Goal: Complete application form: Complete application form

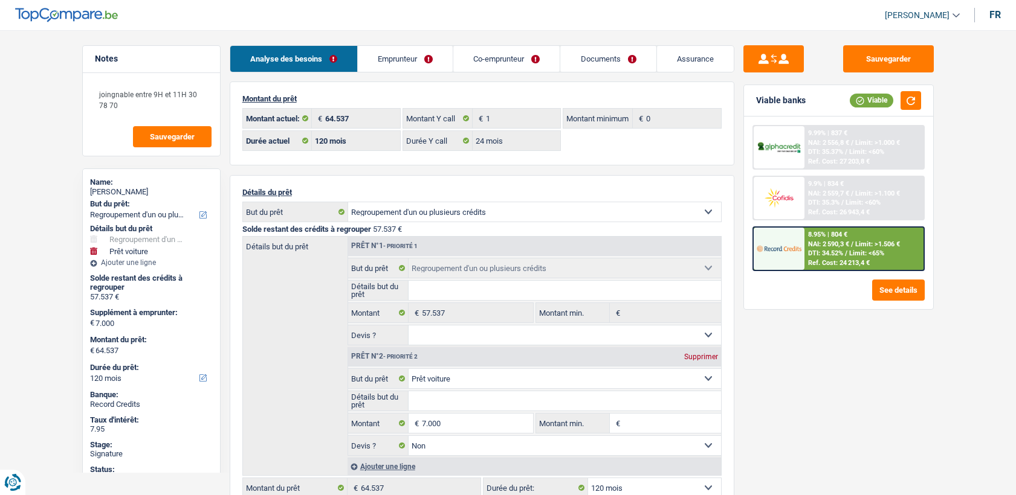
select select "refinancing"
select select "car"
select select "120"
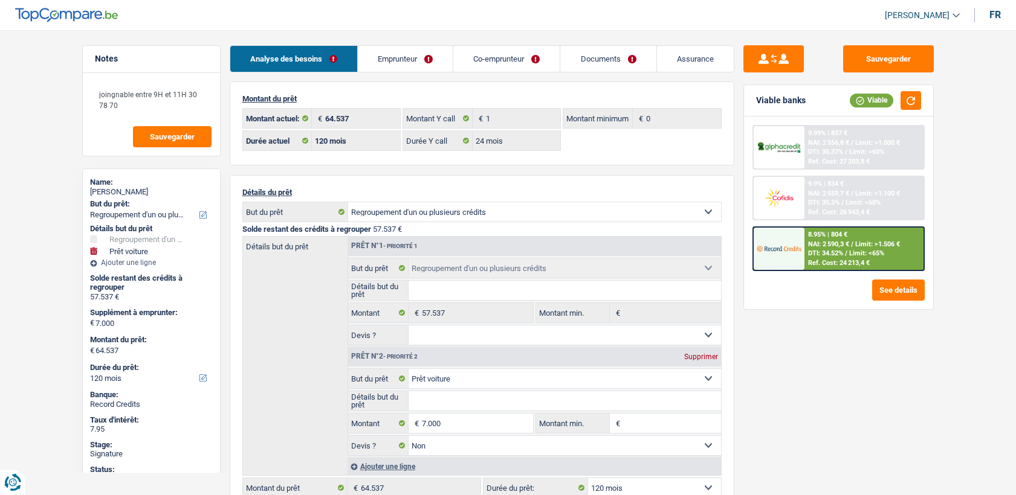
select select "24"
select select "refinancing"
select select "car"
select select "false"
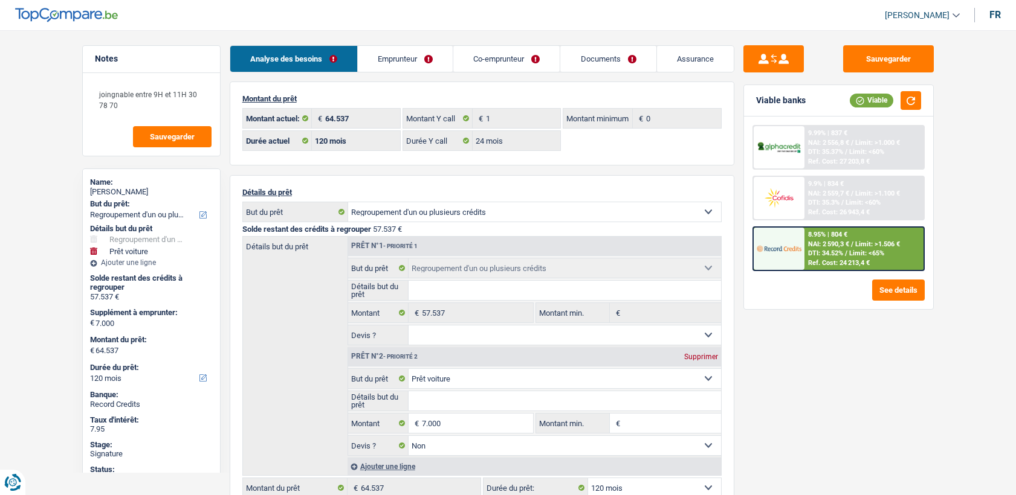
select select "120"
select select "ownerWithMortgage"
select select "BE"
select select "personalLoan"
select select "medicalFees"
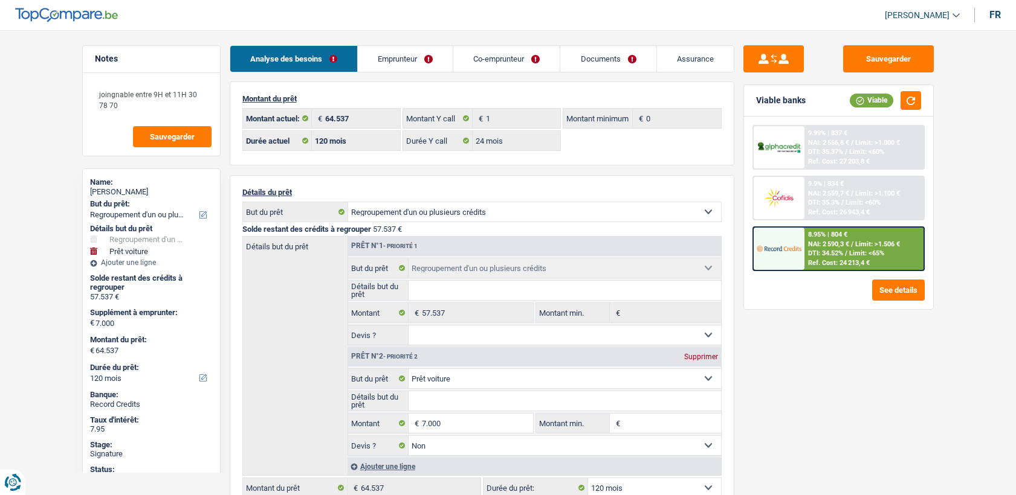
select select "48"
select select "cardOrCredit"
select select "mortgage"
select select "300"
click at [429, 47] on link "Emprunteur" at bounding box center [405, 59] width 95 height 26
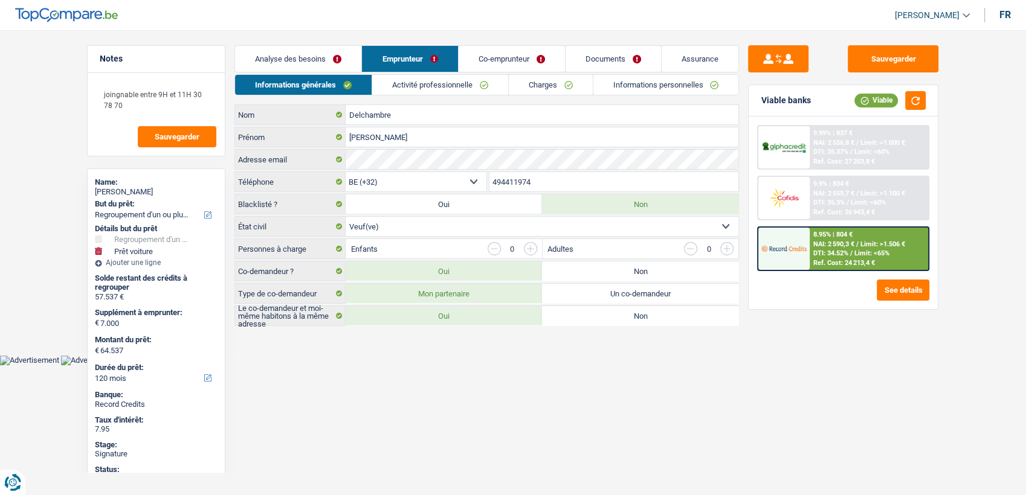
click at [468, 89] on link "Activité professionnelle" at bounding box center [440, 85] width 136 height 20
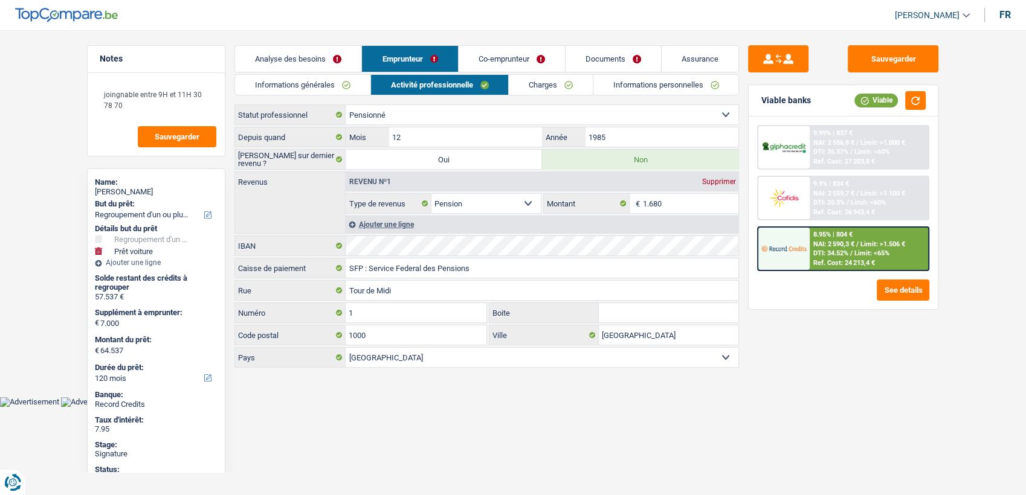
click at [522, 63] on link "Co-emprunteur" at bounding box center [512, 59] width 106 height 26
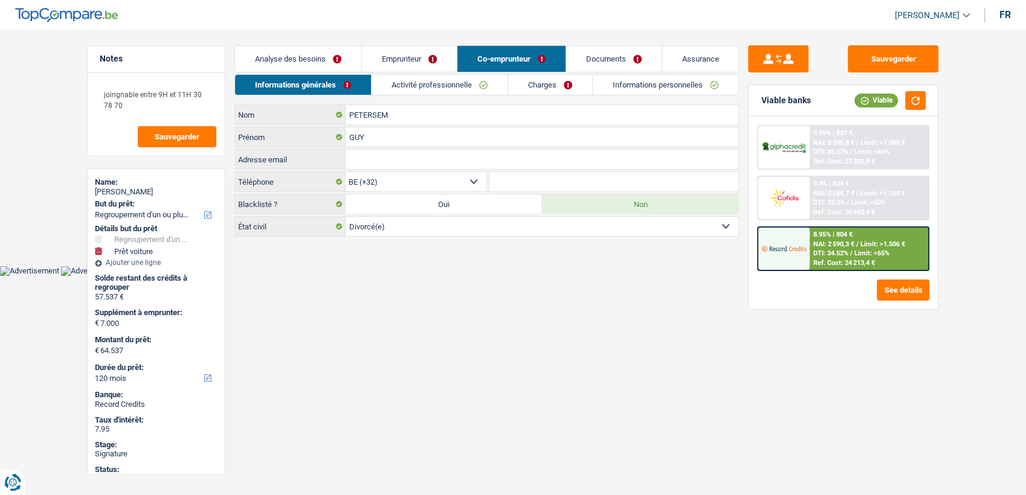
click at [403, 37] on main "Notes joingnable entre 9H et 11H 30 78 70 Sauvegarder Name: [PERSON_NAME] But d…" at bounding box center [513, 142] width 1026 height 248
click at [432, 60] on link "Emprunteur" at bounding box center [409, 59] width 95 height 26
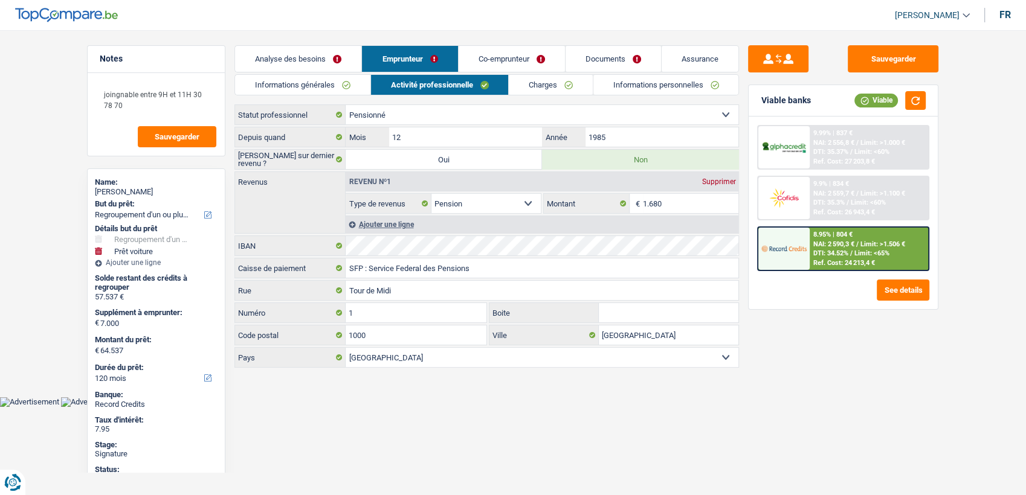
click at [546, 95] on div "Informations générales Activité professionnelle Charges Informations personnell…" at bounding box center [486, 221] width 504 height 295
click at [546, 94] on link "Charges" at bounding box center [551, 85] width 84 height 20
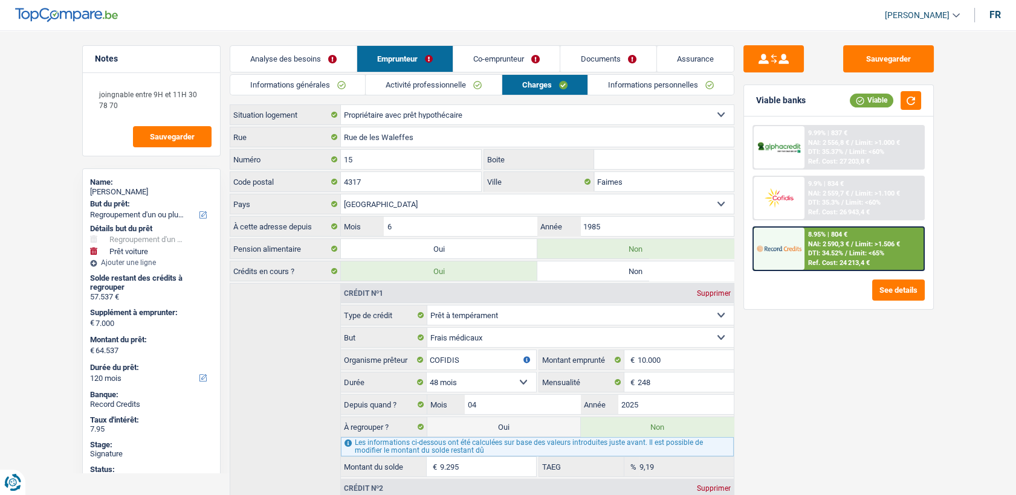
click at [333, 94] on link "Informations générales" at bounding box center [297, 85] width 135 height 20
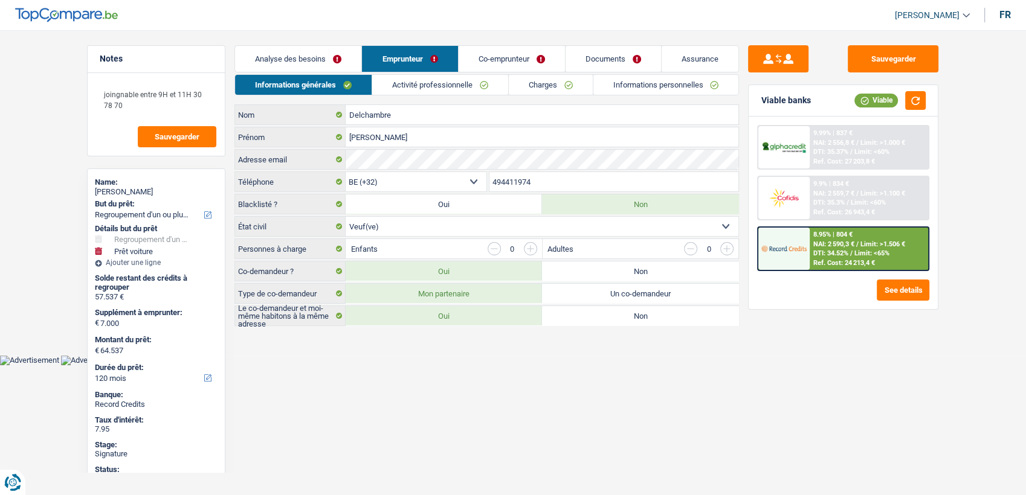
click at [479, 52] on link "Co-emprunteur" at bounding box center [512, 59] width 106 height 26
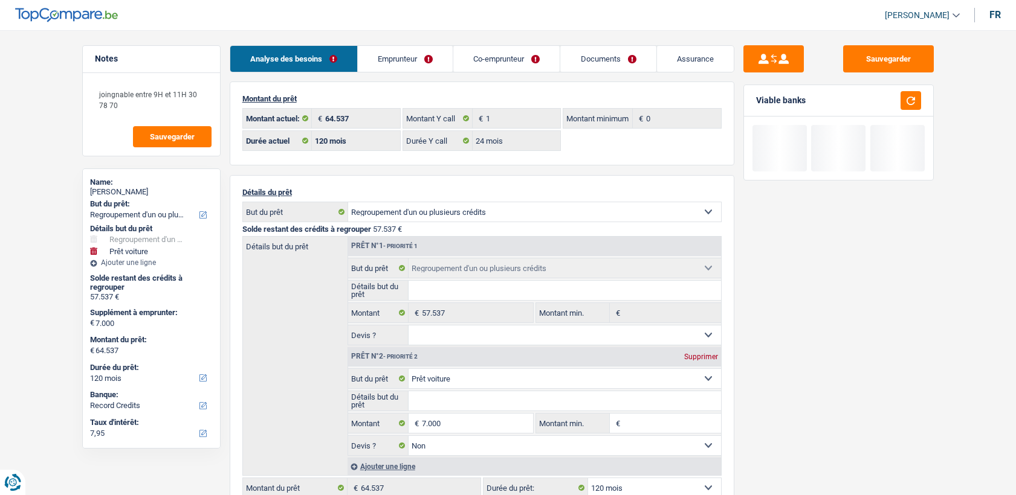
select select "refinancing"
select select "car"
select select "120"
select select "record credits"
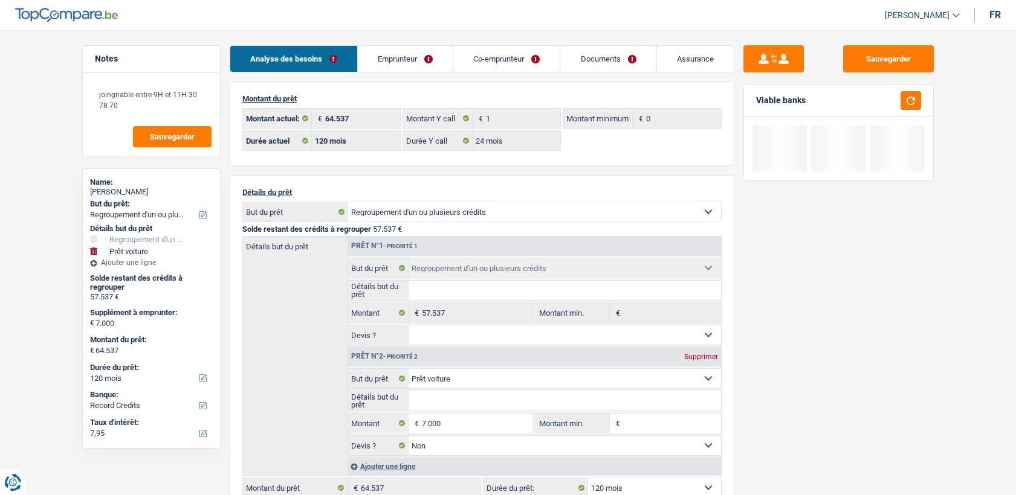
select select "32"
select select "widowed"
select select "retired"
select select "pension"
select select "BE"
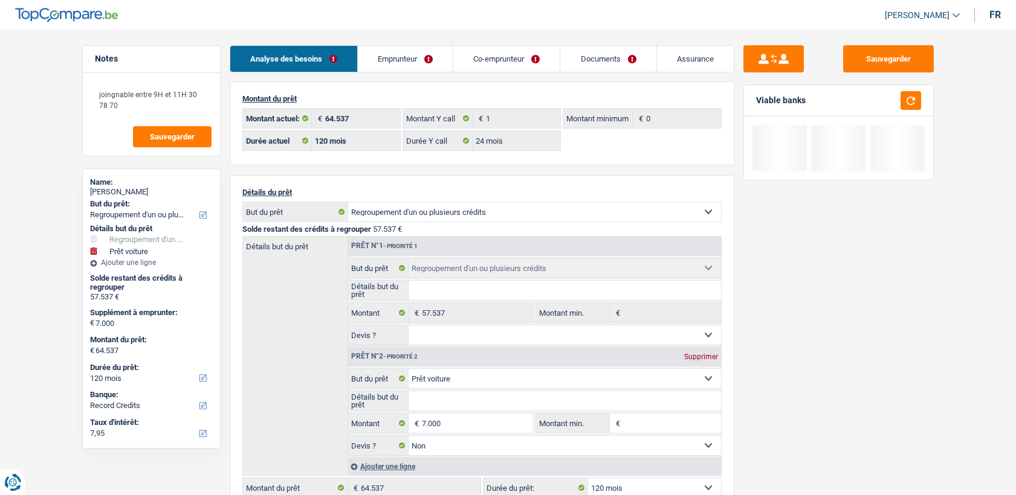
click at [430, 49] on link "Emprunteur" at bounding box center [405, 59] width 95 height 26
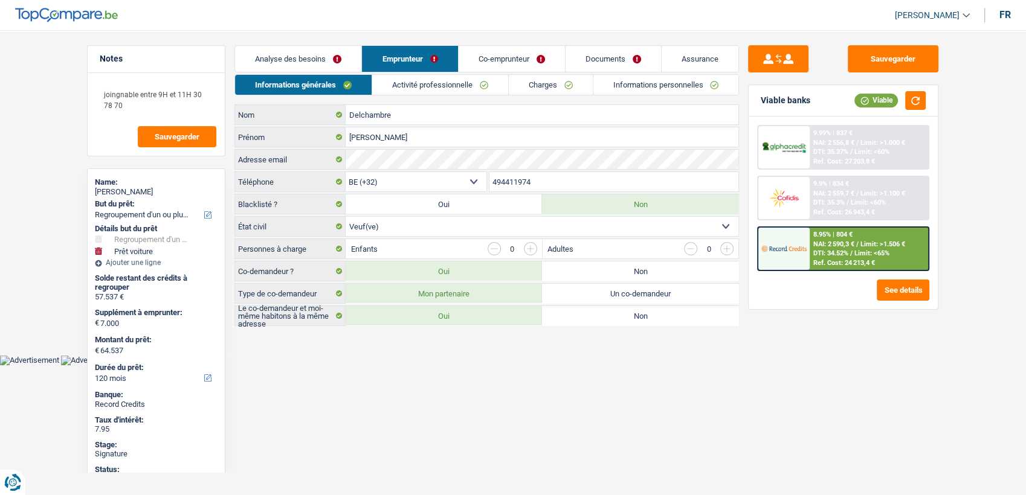
click at [425, 75] on link "Activité professionnelle" at bounding box center [440, 85] width 136 height 20
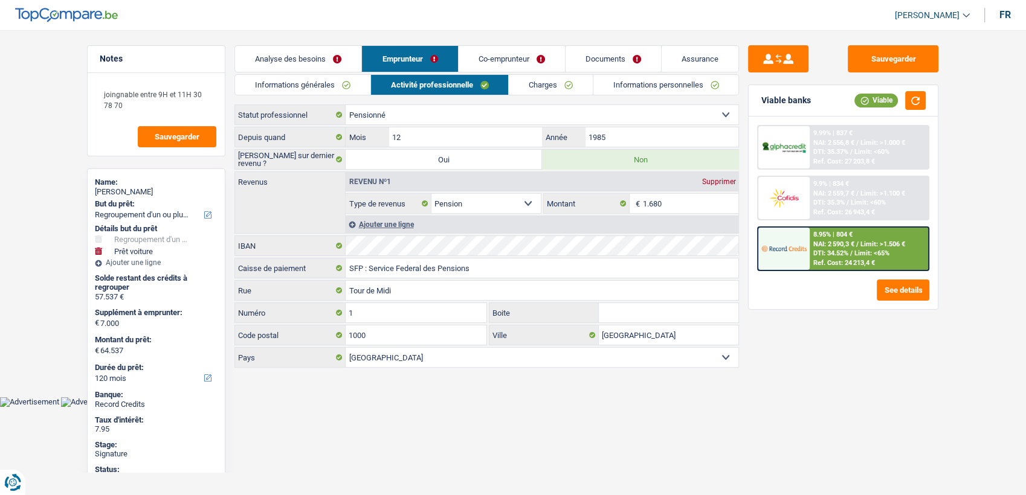
click at [298, 76] on link "Informations générales" at bounding box center [302, 85] width 135 height 20
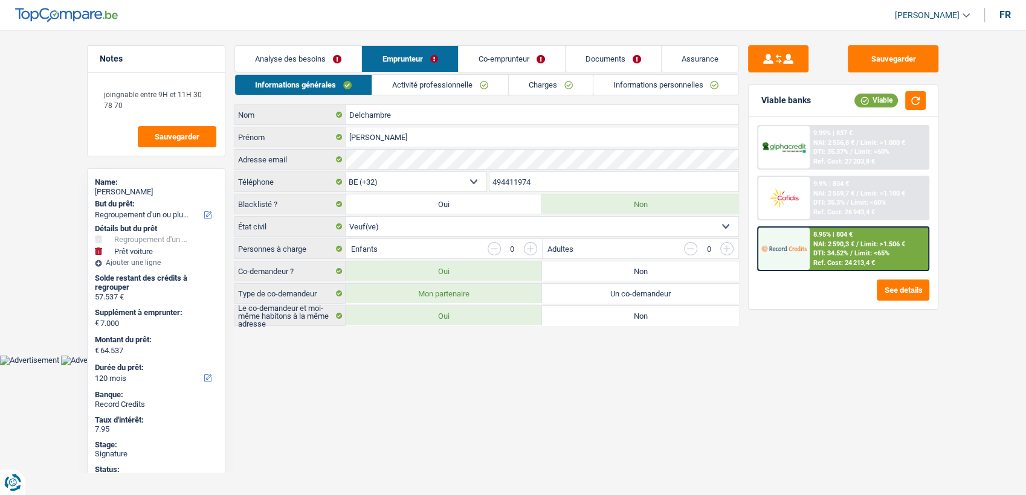
click at [413, 90] on link "Activité professionnelle" at bounding box center [440, 85] width 136 height 20
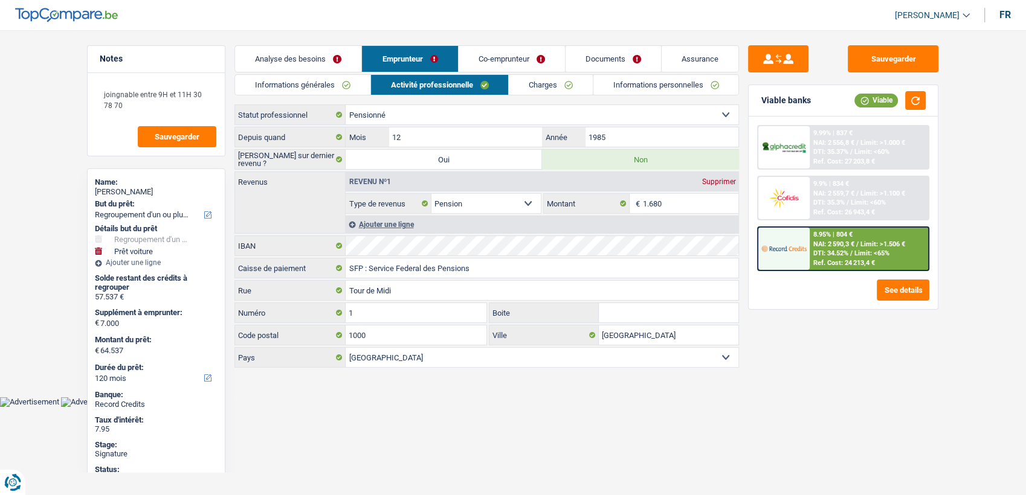
click at [327, 76] on link "Informations générales" at bounding box center [302, 85] width 135 height 20
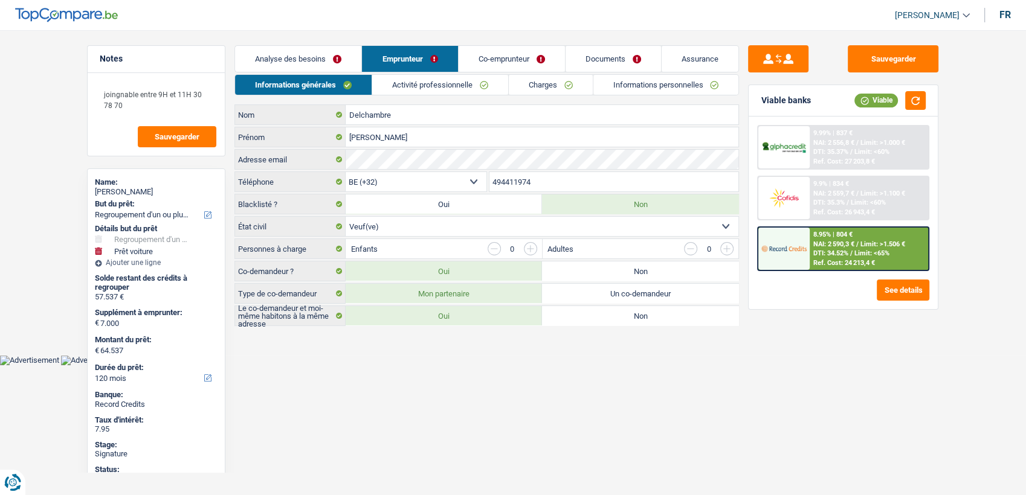
click at [410, 80] on link "Activité professionnelle" at bounding box center [440, 85] width 136 height 20
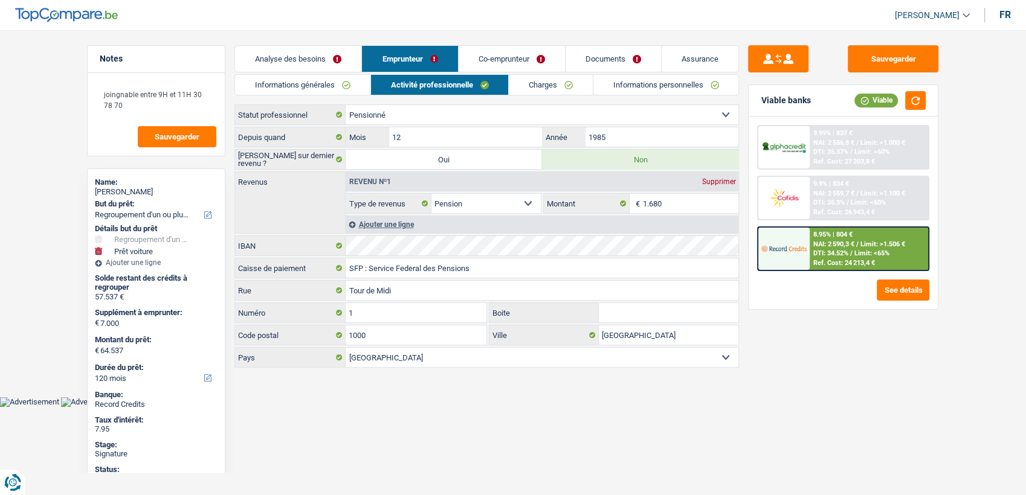
click at [487, 69] on link "Co-emprunteur" at bounding box center [512, 59] width 106 height 26
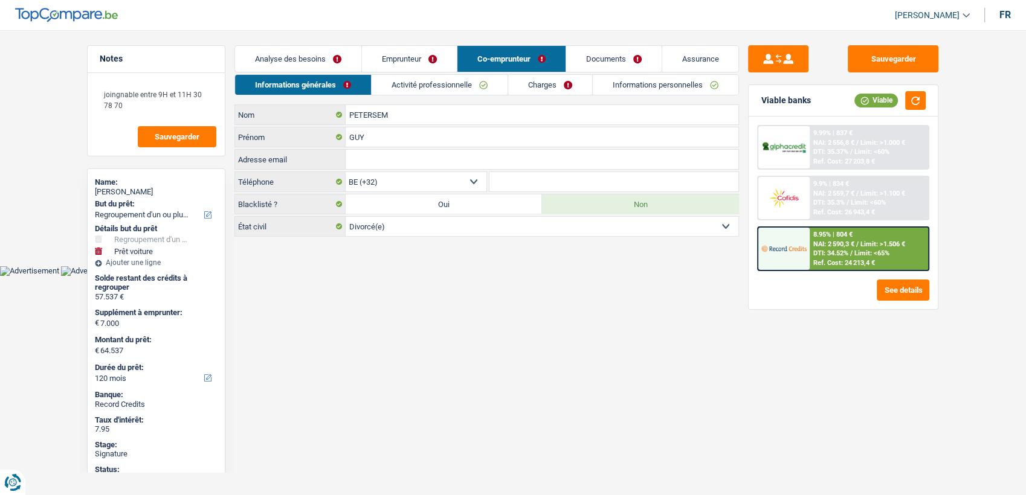
drag, startPoint x: 401, startPoint y: 80, endPoint x: 402, endPoint y: 89, distance: 9.1
click at [402, 89] on div "Analyse des besoins Emprunteur Co-emprunteur Documents Assurance Montant du prê…" at bounding box center [486, 141] width 504 height 192
click at [403, 92] on link "Activité professionnelle" at bounding box center [440, 85] width 136 height 20
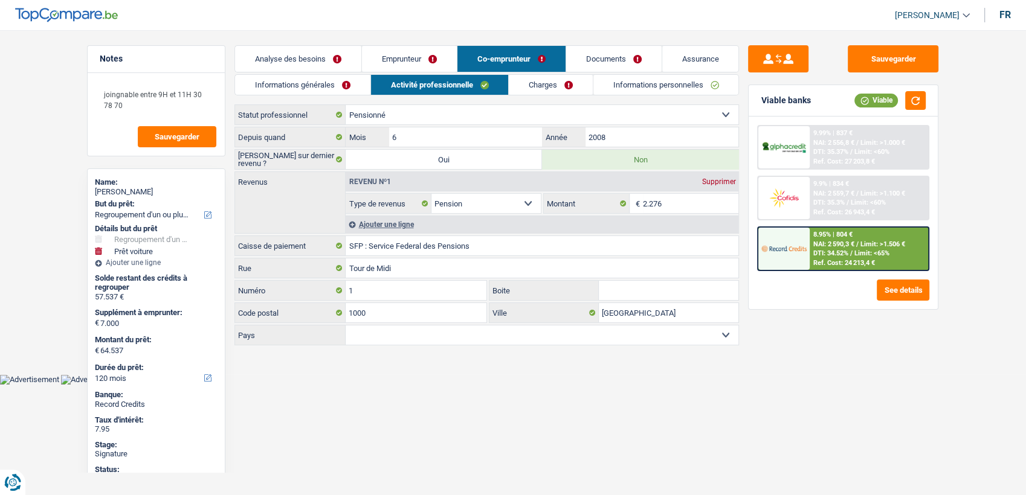
click at [538, 385] on html "Vous avez le contrôle de vos données Nous utilisons des cookies, tout comme nos…" at bounding box center [513, 192] width 1026 height 385
click at [423, 48] on link "Emprunteur" at bounding box center [409, 59] width 95 height 26
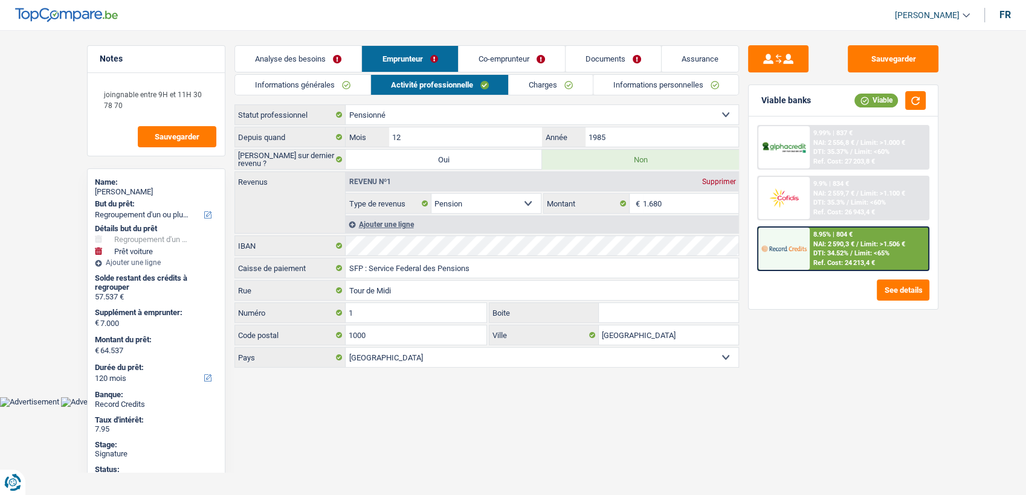
click at [546, 80] on link "Charges" at bounding box center [551, 85] width 84 height 20
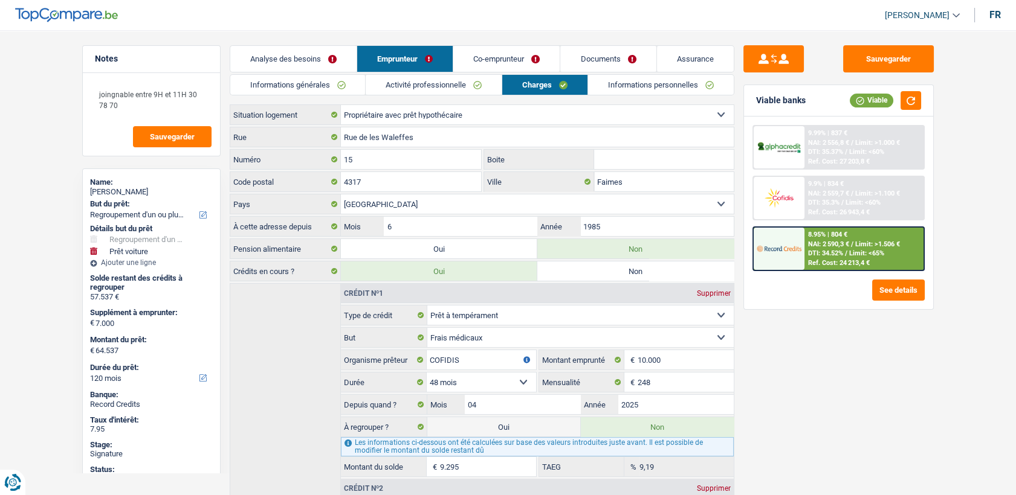
click at [657, 85] on link "Informations personnelles" at bounding box center [661, 85] width 146 height 20
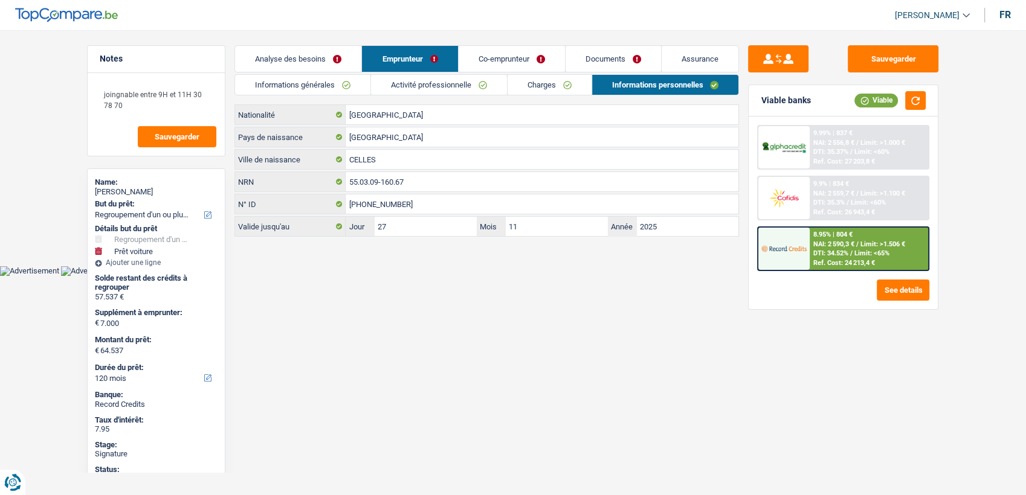
click at [470, 61] on link "Co-emprunteur" at bounding box center [512, 59] width 106 height 26
